Goal: Information Seeking & Learning: Learn about a topic

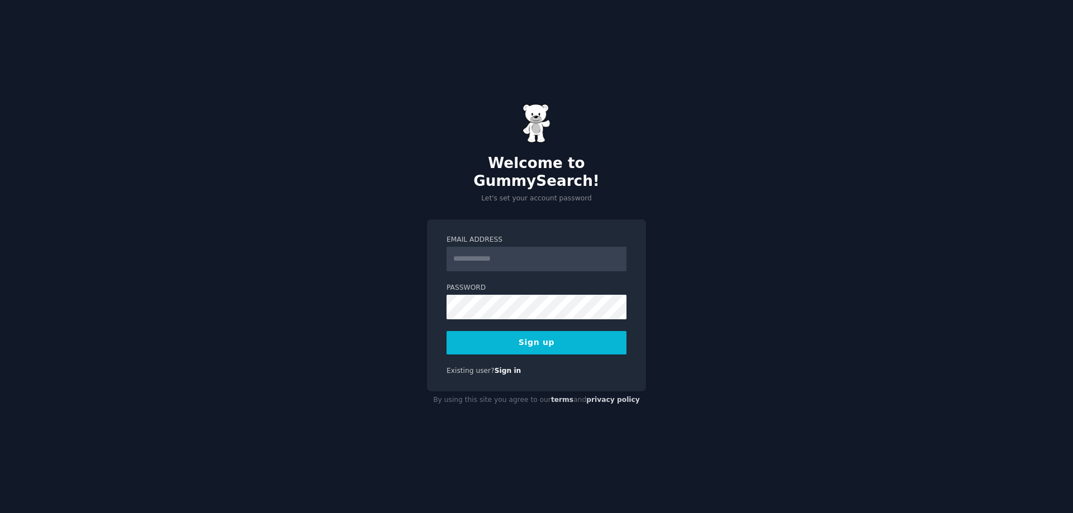
type input "**********"
click at [525, 341] on button "Sign up" at bounding box center [536, 342] width 180 height 23
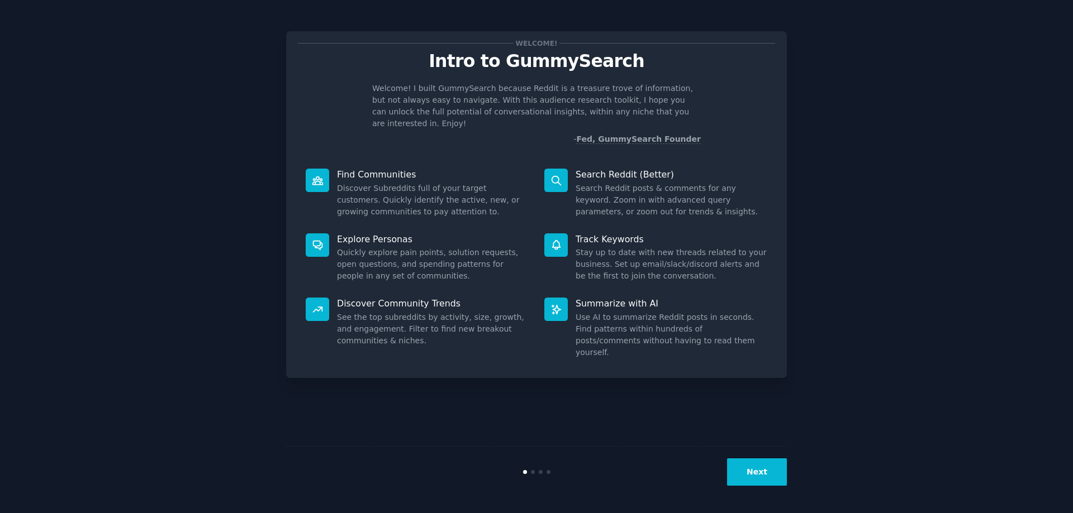
click at [765, 458] on div "Next" at bounding box center [536, 471] width 501 height 51
click at [767, 474] on button "Next" at bounding box center [757, 472] width 60 height 27
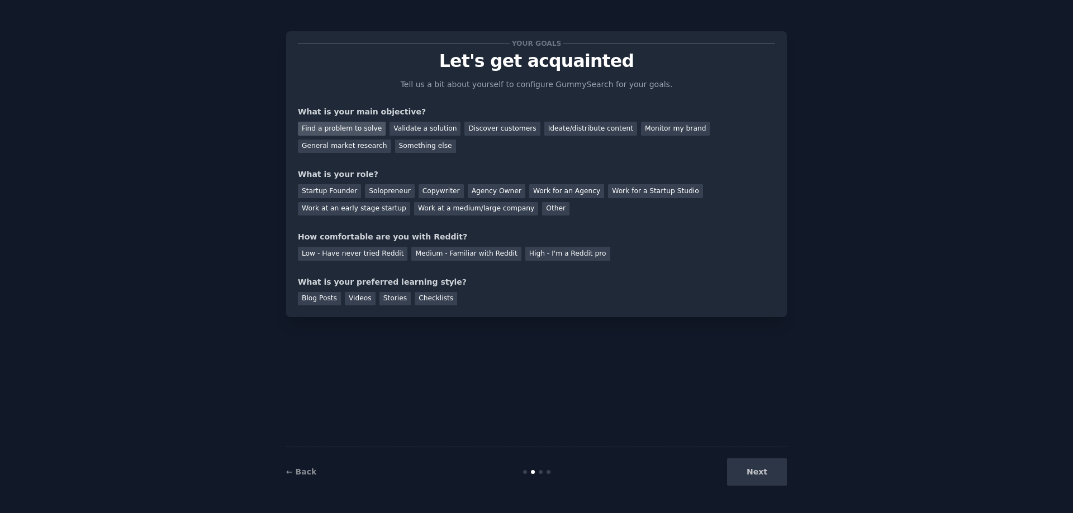
click at [354, 130] on div "Find a problem to solve" at bounding box center [342, 129] width 88 height 14
click at [387, 192] on div "Solopreneur" at bounding box center [389, 191] width 49 height 14
click at [379, 255] on div "Low - Have never tried Reddit" at bounding box center [353, 254] width 110 height 14
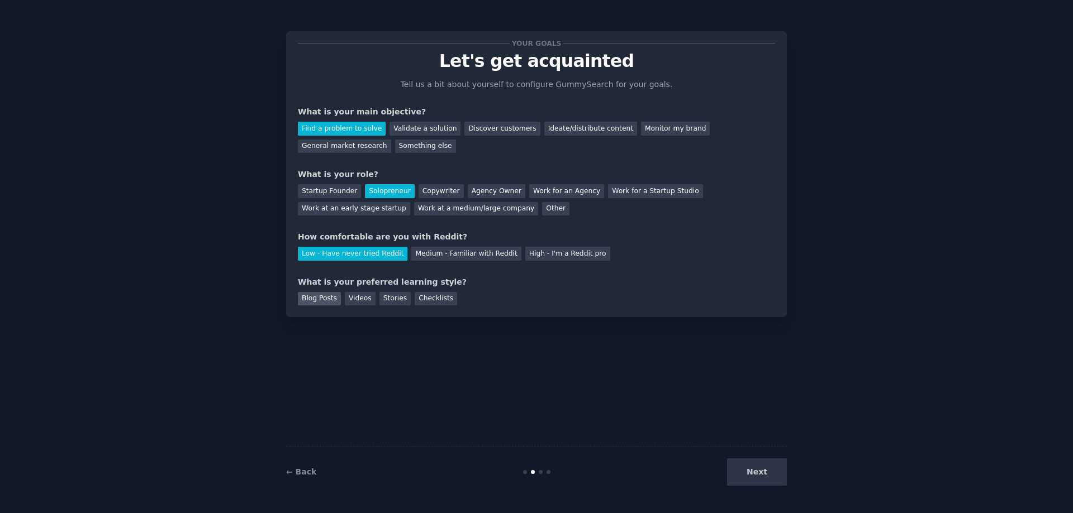
click at [316, 304] on div "Blog Posts" at bounding box center [319, 299] width 43 height 14
click at [775, 465] on button "Next" at bounding box center [757, 472] width 60 height 27
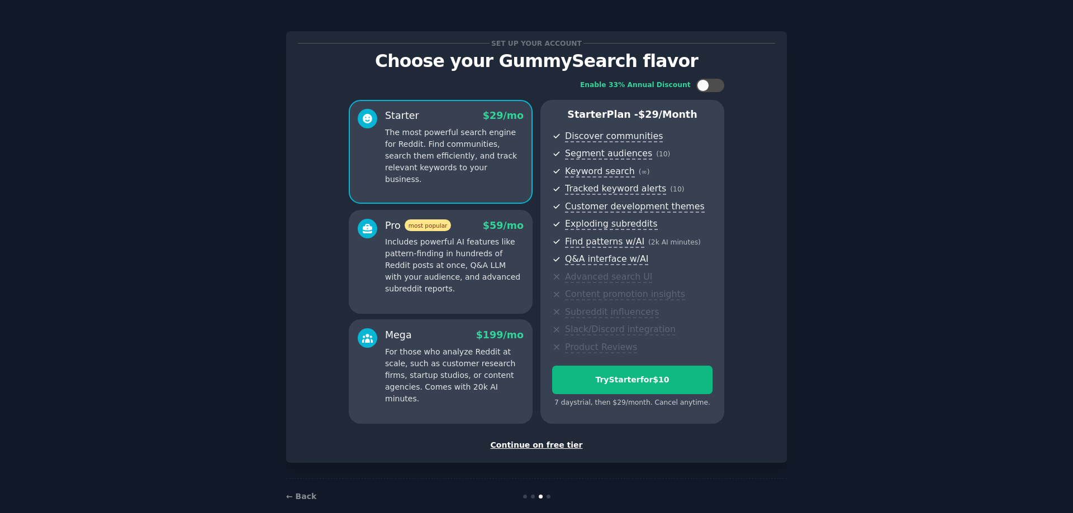
click at [572, 447] on div "Continue on free tier" at bounding box center [536, 446] width 477 height 12
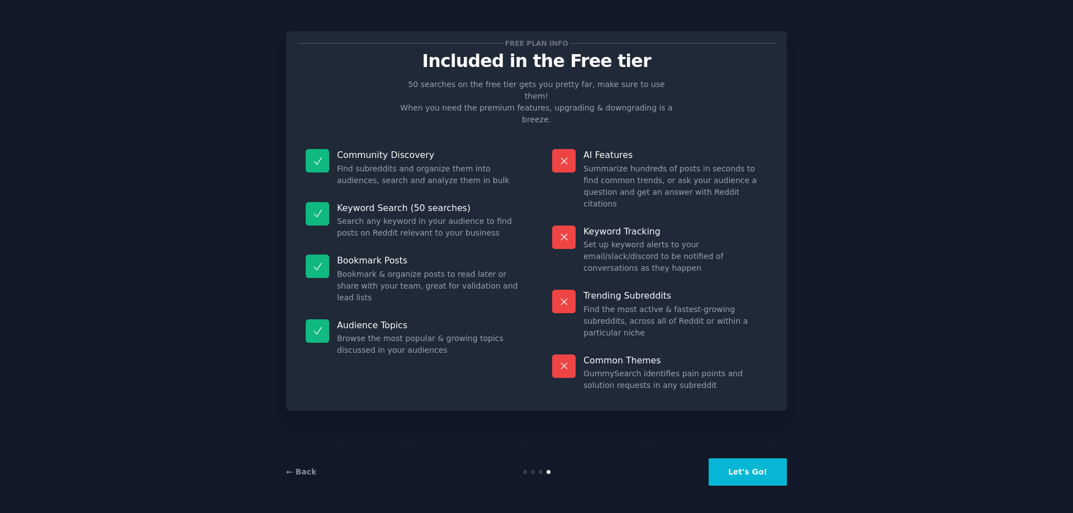
click at [762, 469] on button "Let's Go!" at bounding box center [747, 472] width 78 height 27
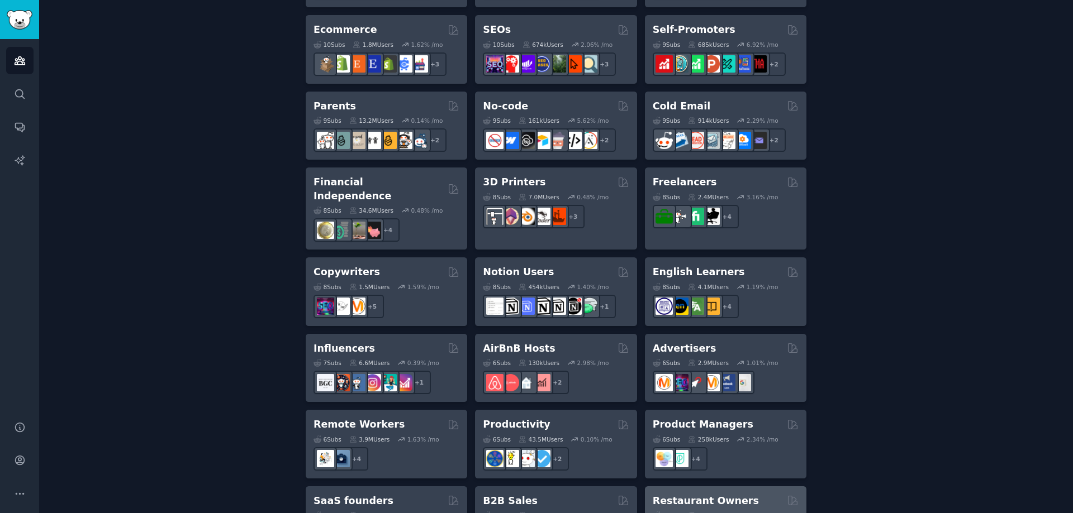
scroll to position [776, 0]
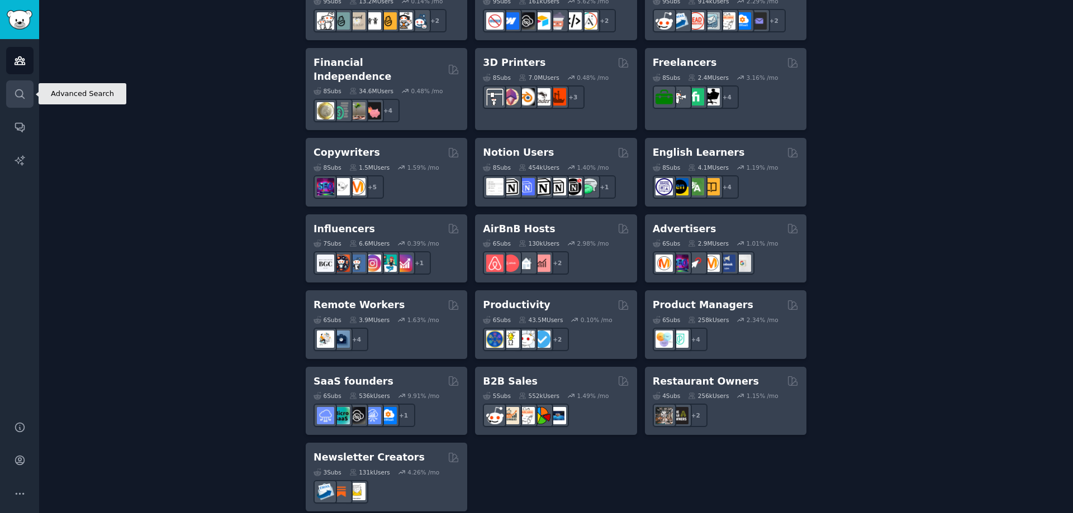
click at [21, 94] on icon "Sidebar" at bounding box center [20, 94] width 12 height 12
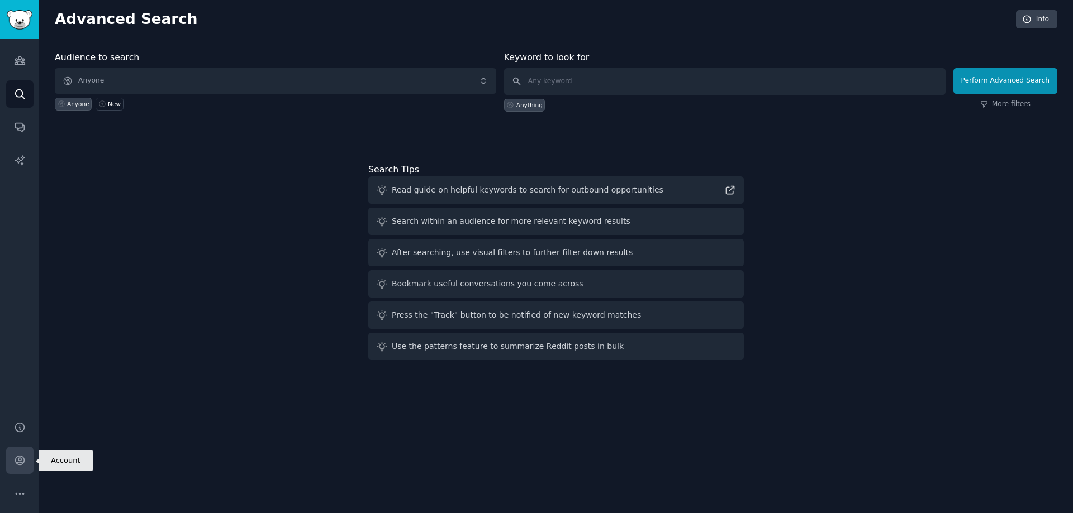
click at [25, 467] on link "Account" at bounding box center [19, 460] width 27 height 27
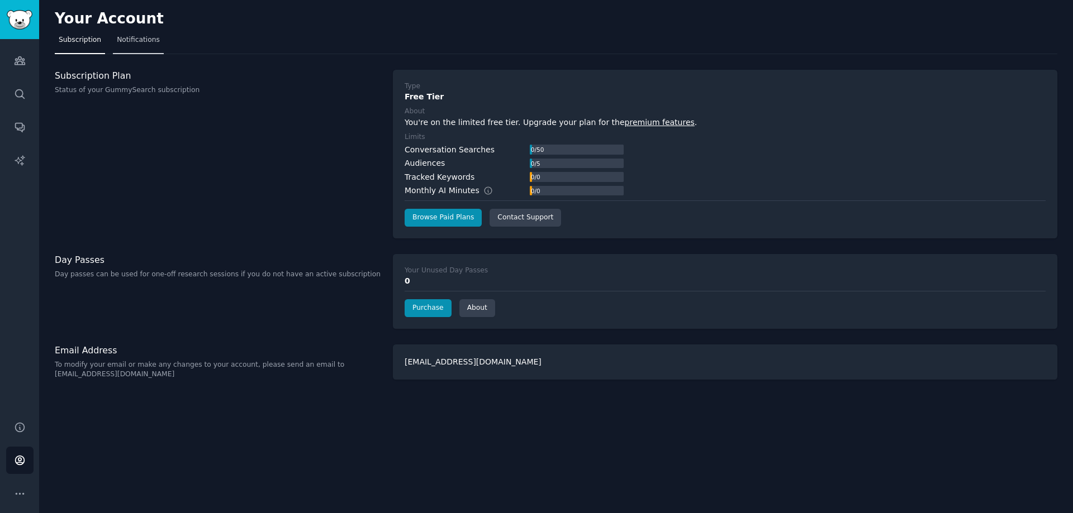
click at [128, 42] on span "Notifications" at bounding box center [138, 40] width 43 height 10
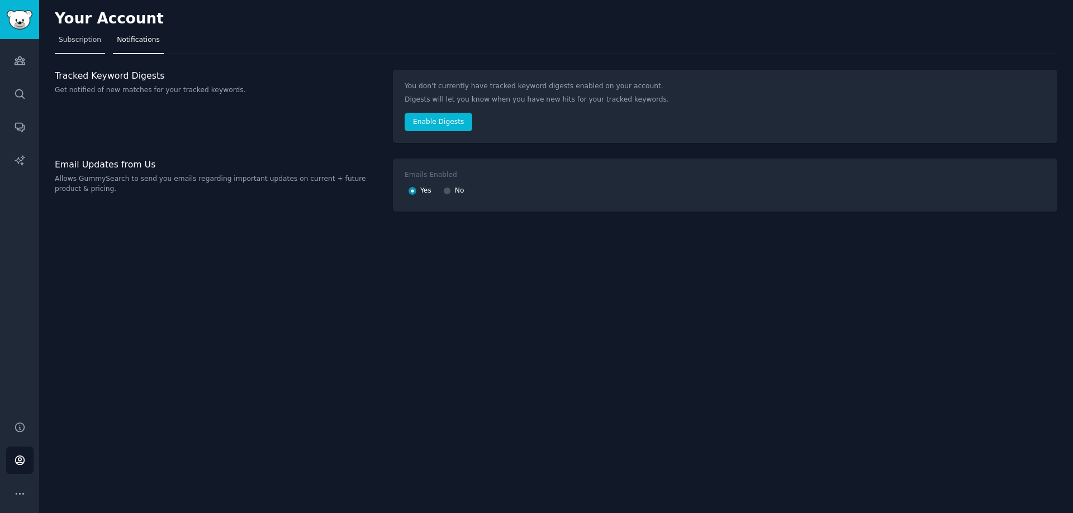
click at [91, 43] on span "Subscription" at bounding box center [80, 40] width 42 height 10
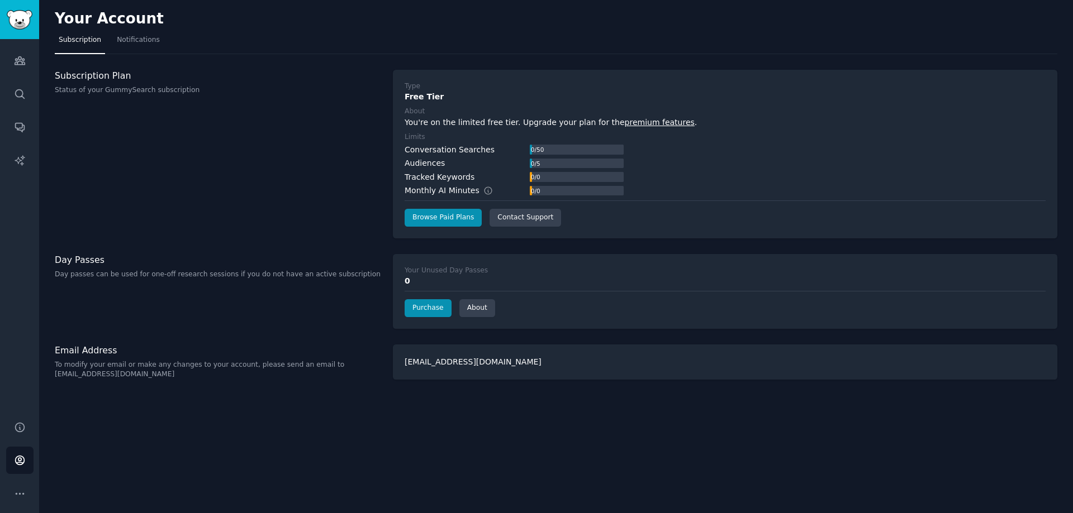
click at [534, 179] on div "0 / 0" at bounding box center [535, 177] width 11 height 10
click at [25, 424] on icon "Sidebar" at bounding box center [20, 428] width 12 height 12
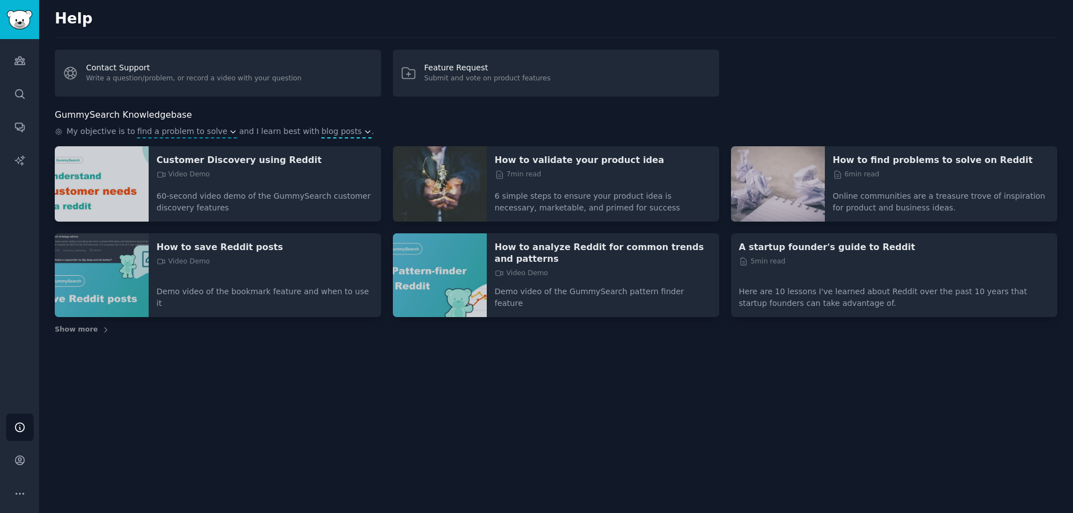
click at [364, 131] on icon "button" at bounding box center [368, 132] width 8 height 8
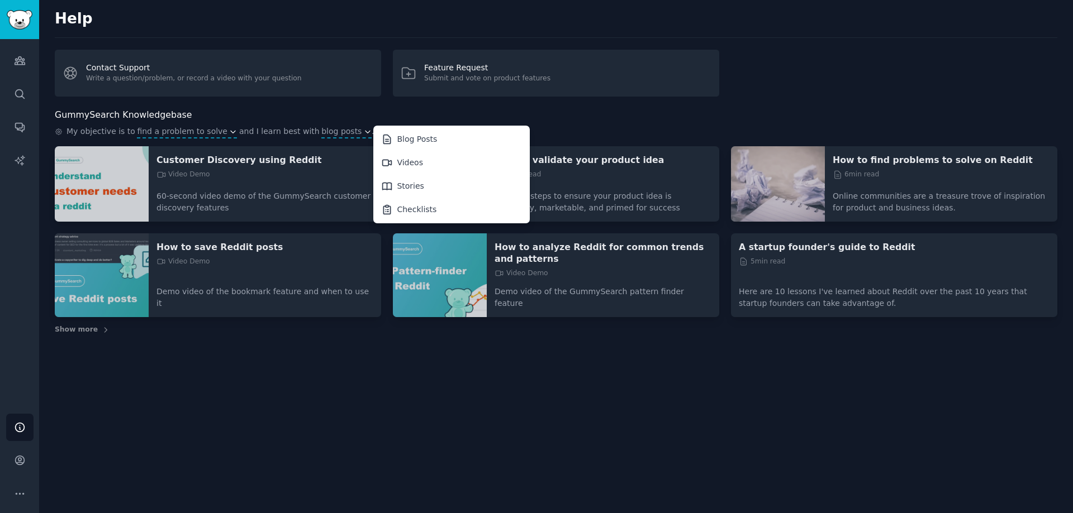
click at [450, 115] on div "GummySearch Knowledgebase" at bounding box center [556, 115] width 1002 height 14
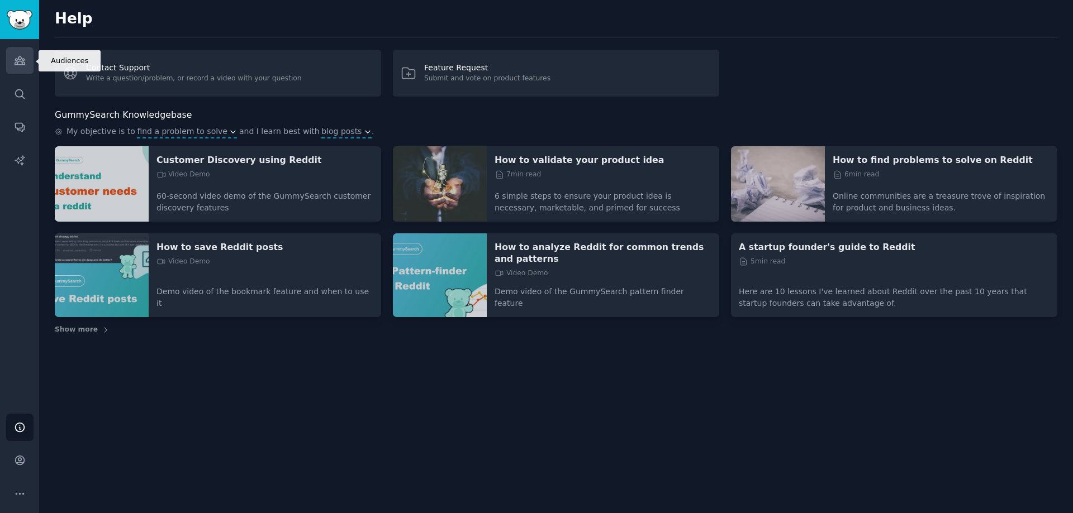
click at [11, 58] on link "Audiences" at bounding box center [19, 60] width 27 height 27
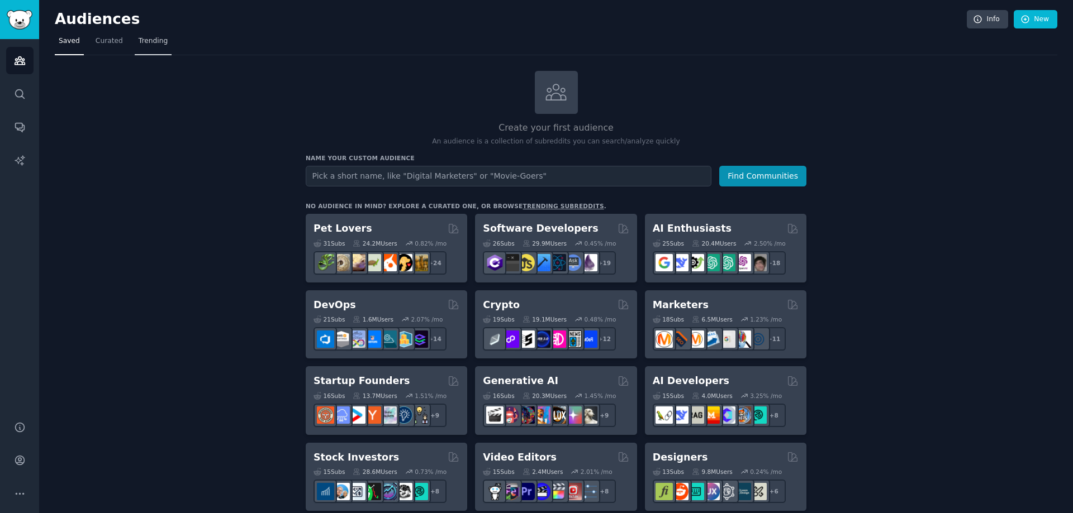
click at [146, 41] on span "Trending" at bounding box center [153, 41] width 29 height 10
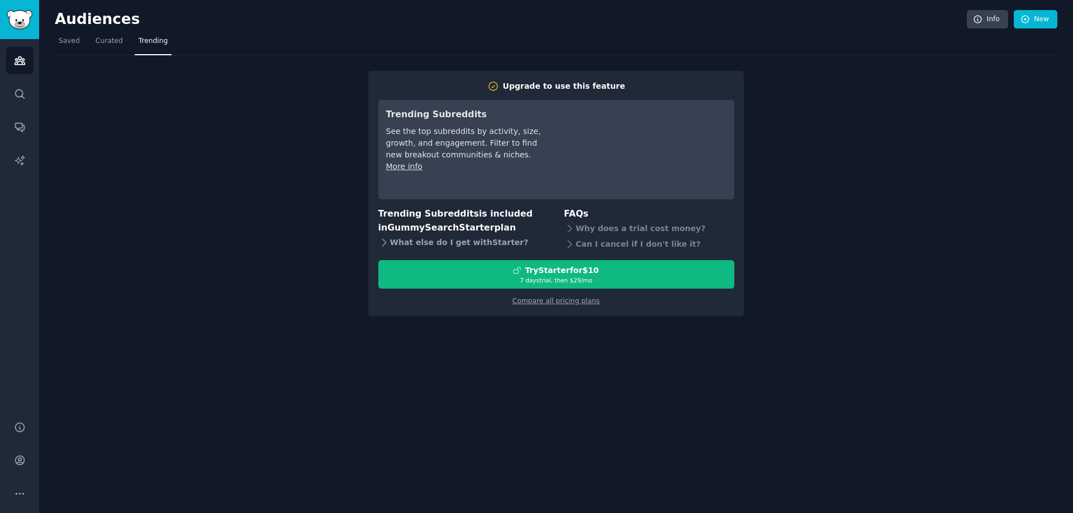
click at [381, 242] on icon at bounding box center [384, 243] width 12 height 12
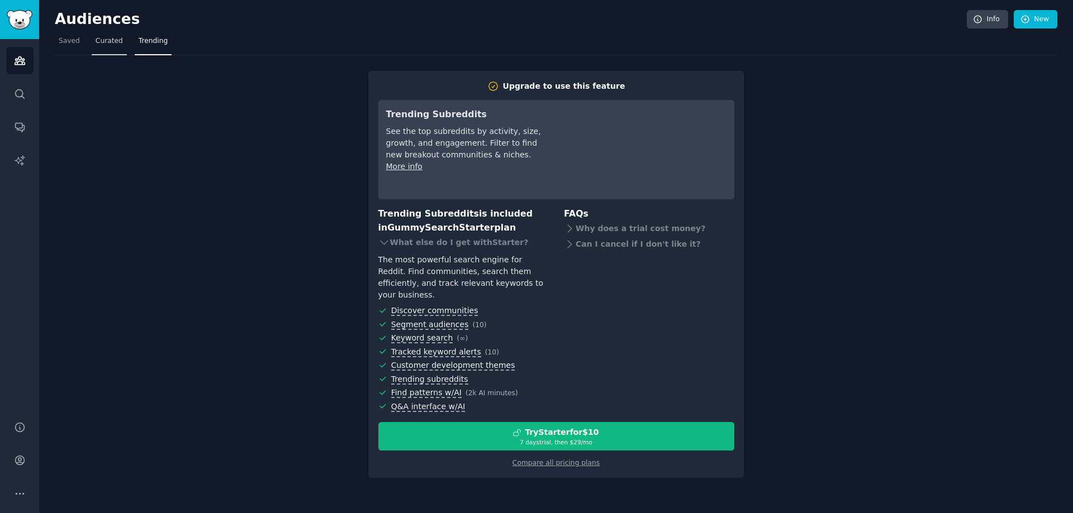
click at [97, 47] on link "Curated" at bounding box center [109, 43] width 35 height 23
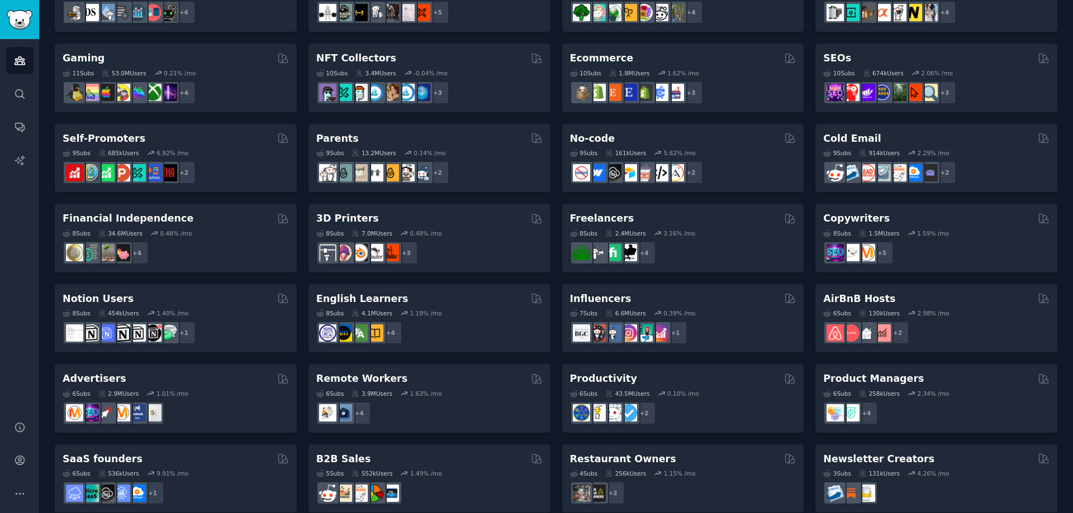
scroll to position [381, 0]
